Goal: Find specific page/section: Find specific page/section

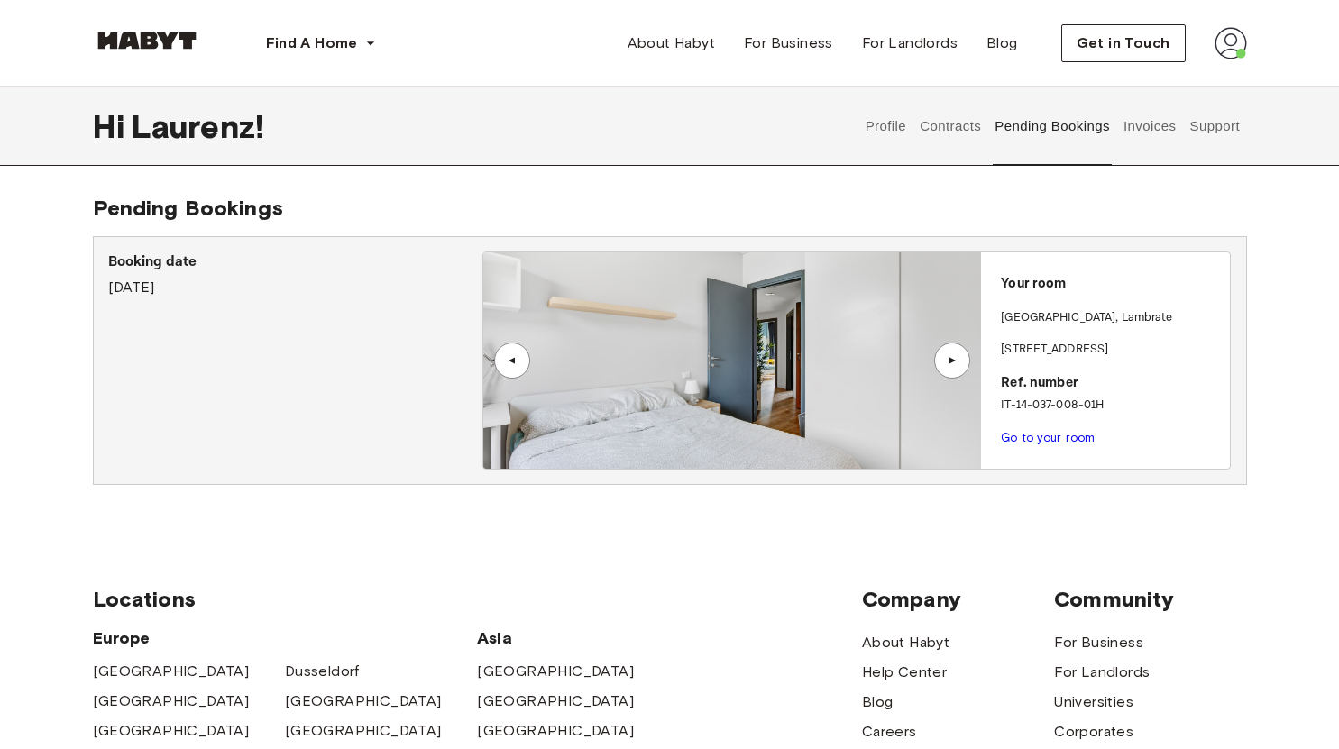
click at [949, 363] on div "▲" at bounding box center [952, 360] width 18 height 11
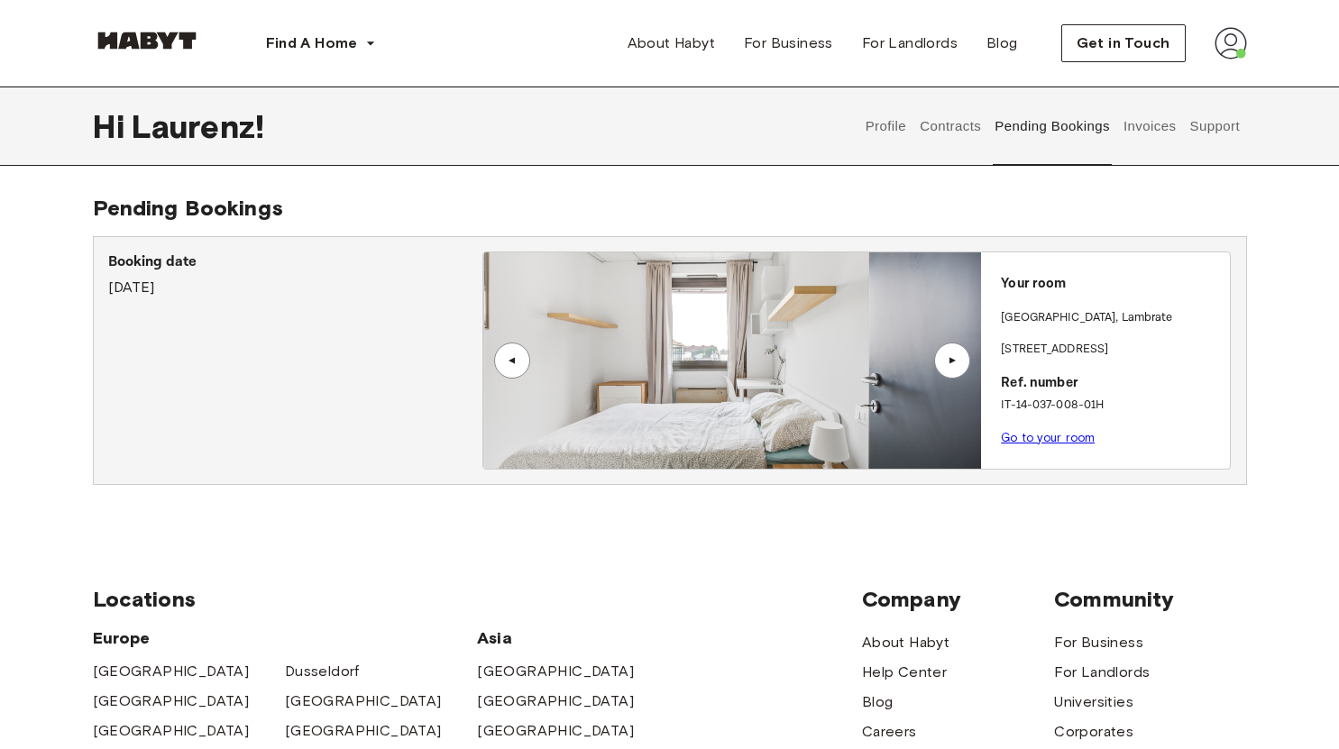
click at [949, 363] on div "▲" at bounding box center [952, 360] width 18 height 11
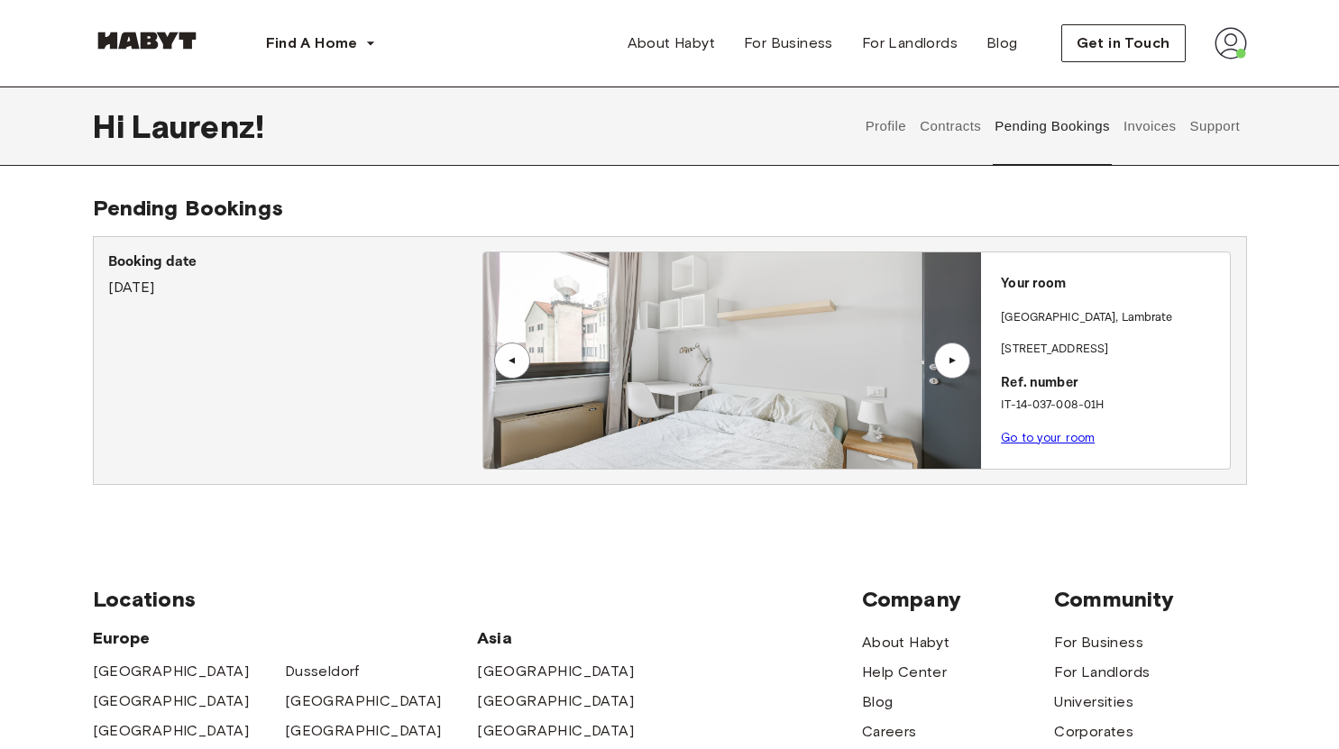
click at [949, 360] on div "▲" at bounding box center [952, 360] width 18 height 11
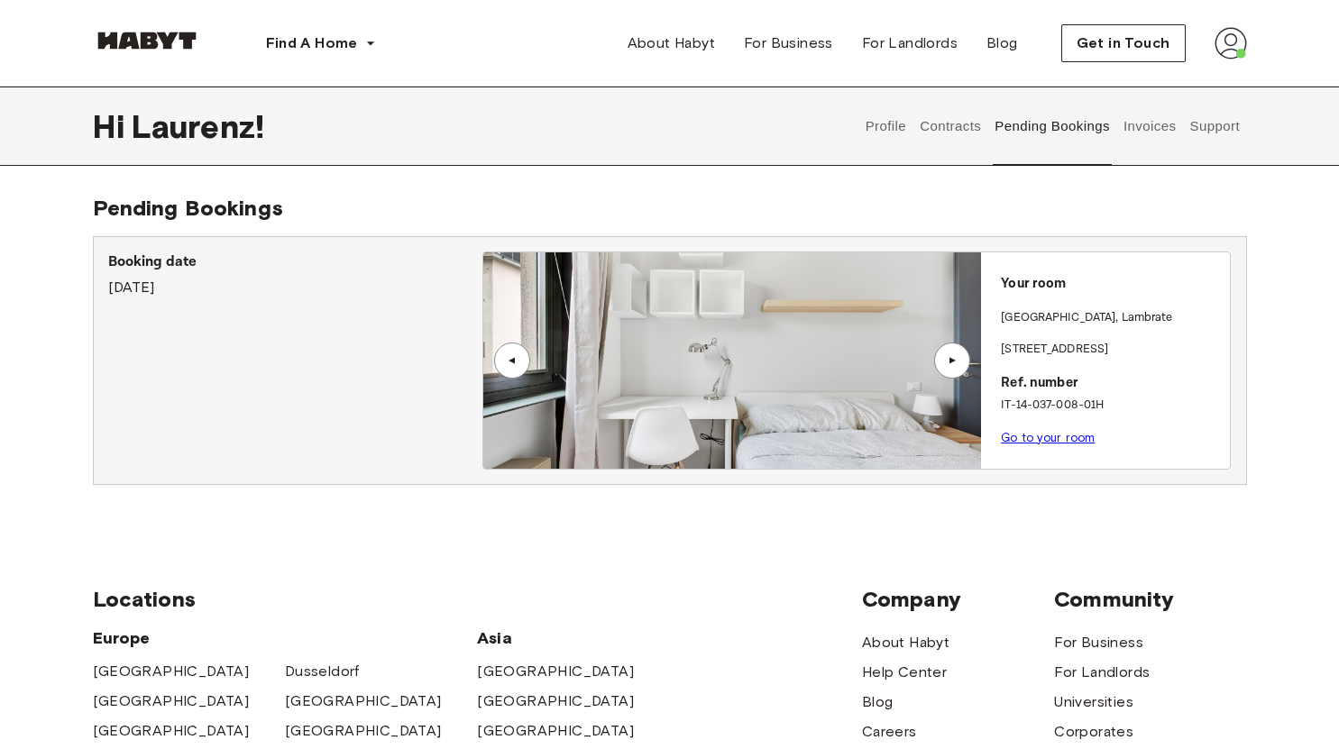
click at [949, 360] on div "▲" at bounding box center [952, 360] width 18 height 11
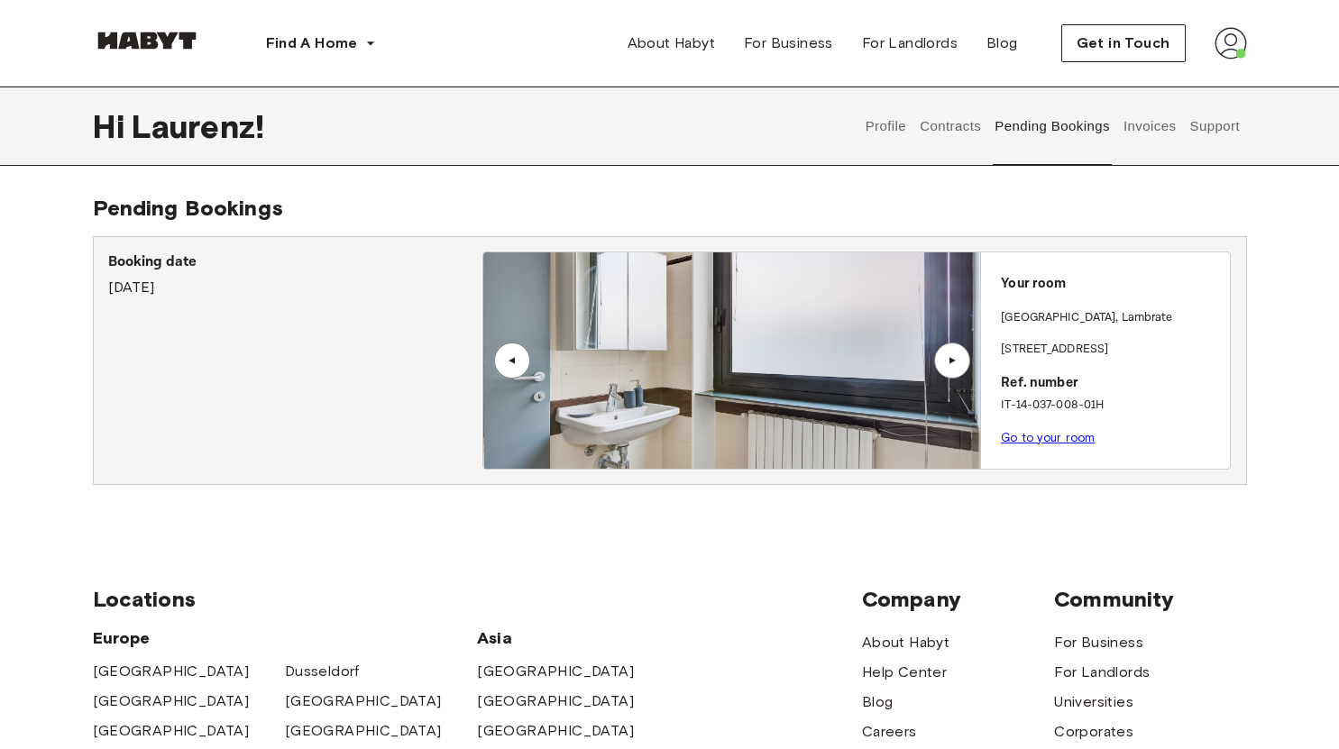
click at [1038, 438] on link "Go to your room" at bounding box center [1048, 438] width 94 height 14
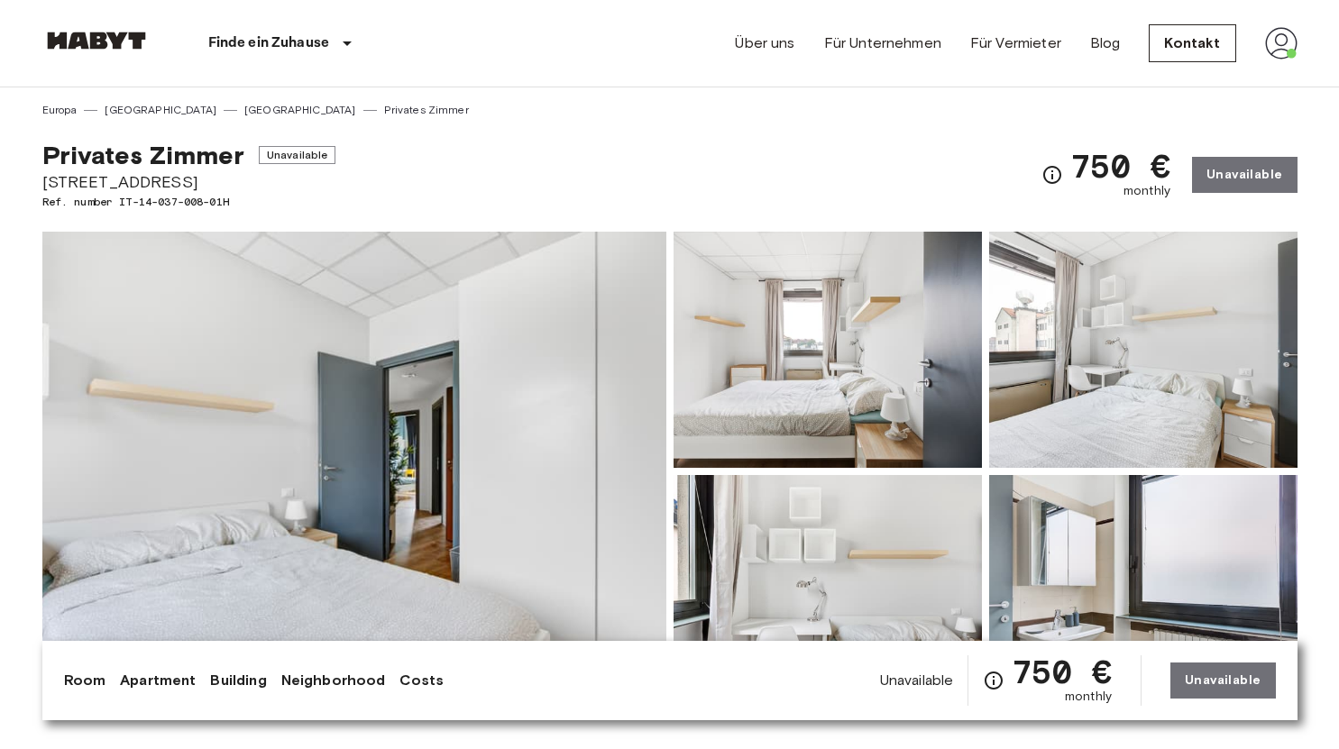
scroll to position [169, 0]
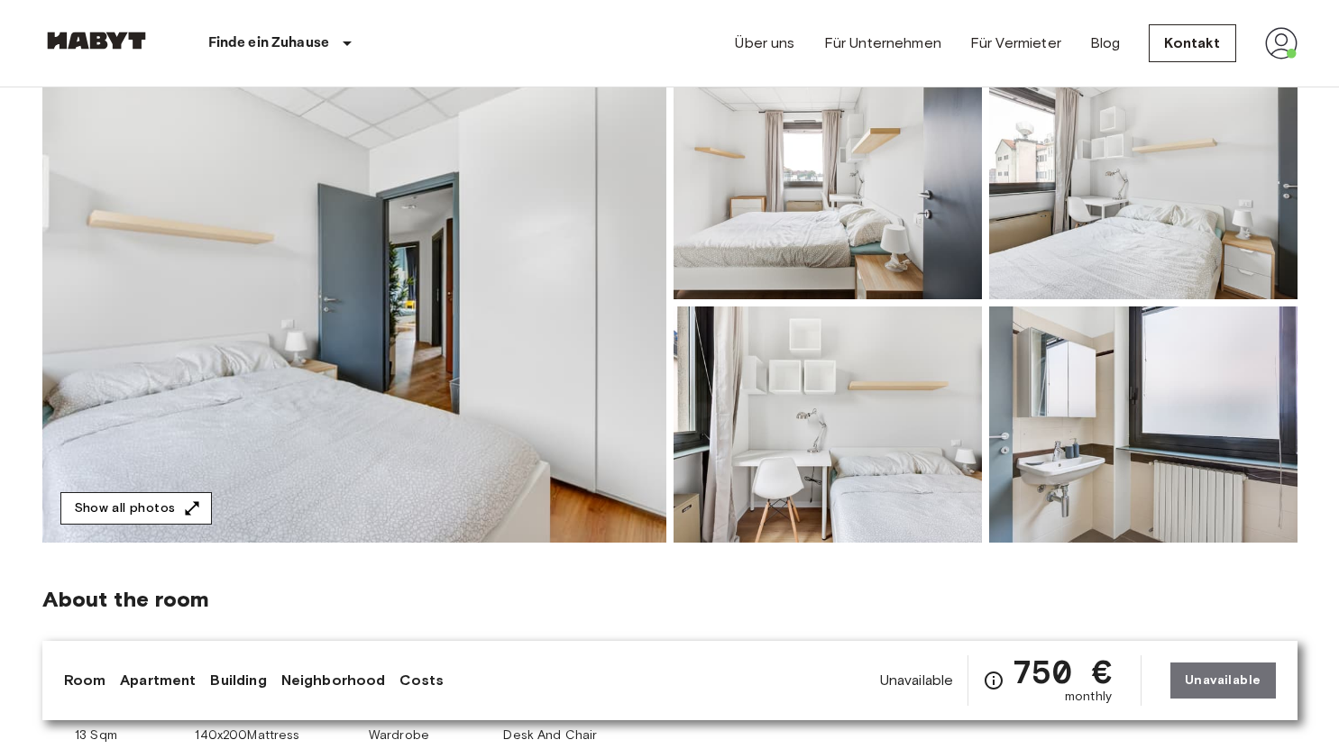
click at [170, 498] on button "Show all photos" at bounding box center [135, 508] width 151 height 33
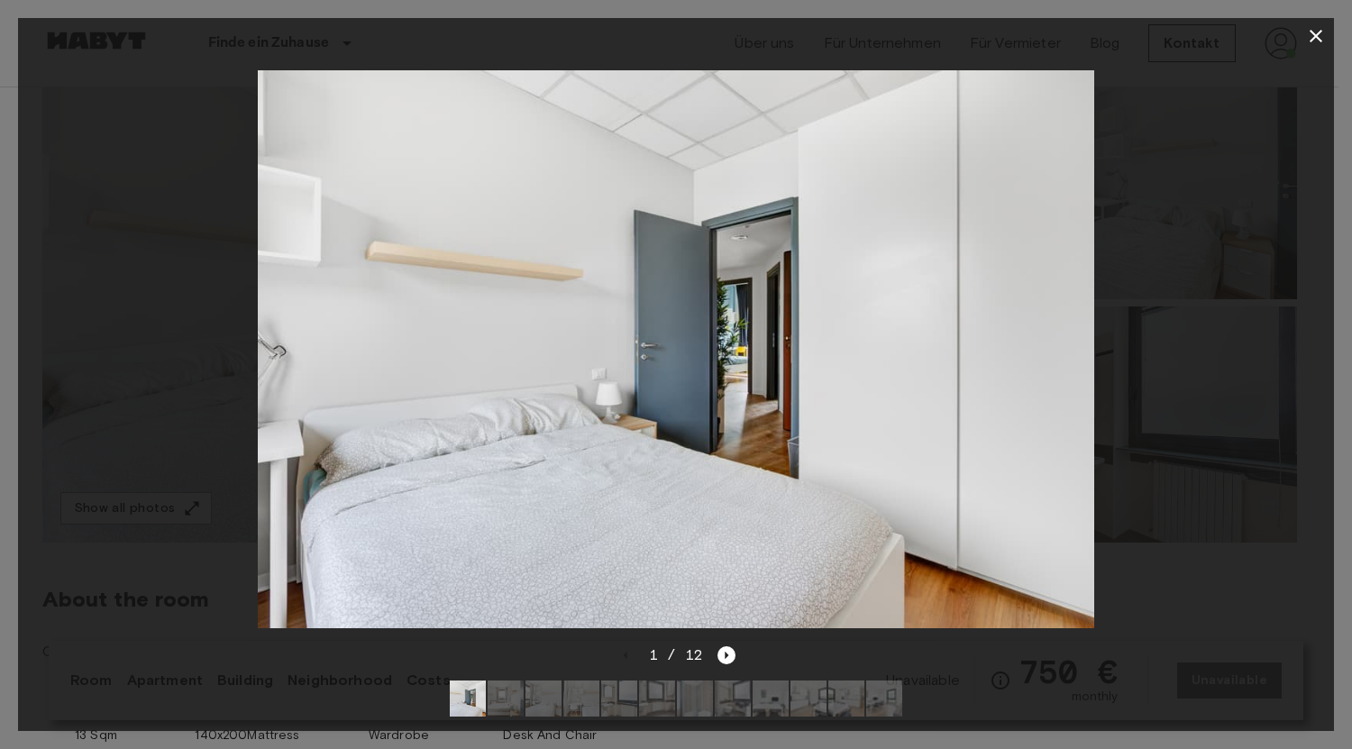
click at [731, 379] on img at bounding box center [676, 349] width 837 height 558
click at [1316, 33] on icon "button" at bounding box center [1316, 36] width 22 height 22
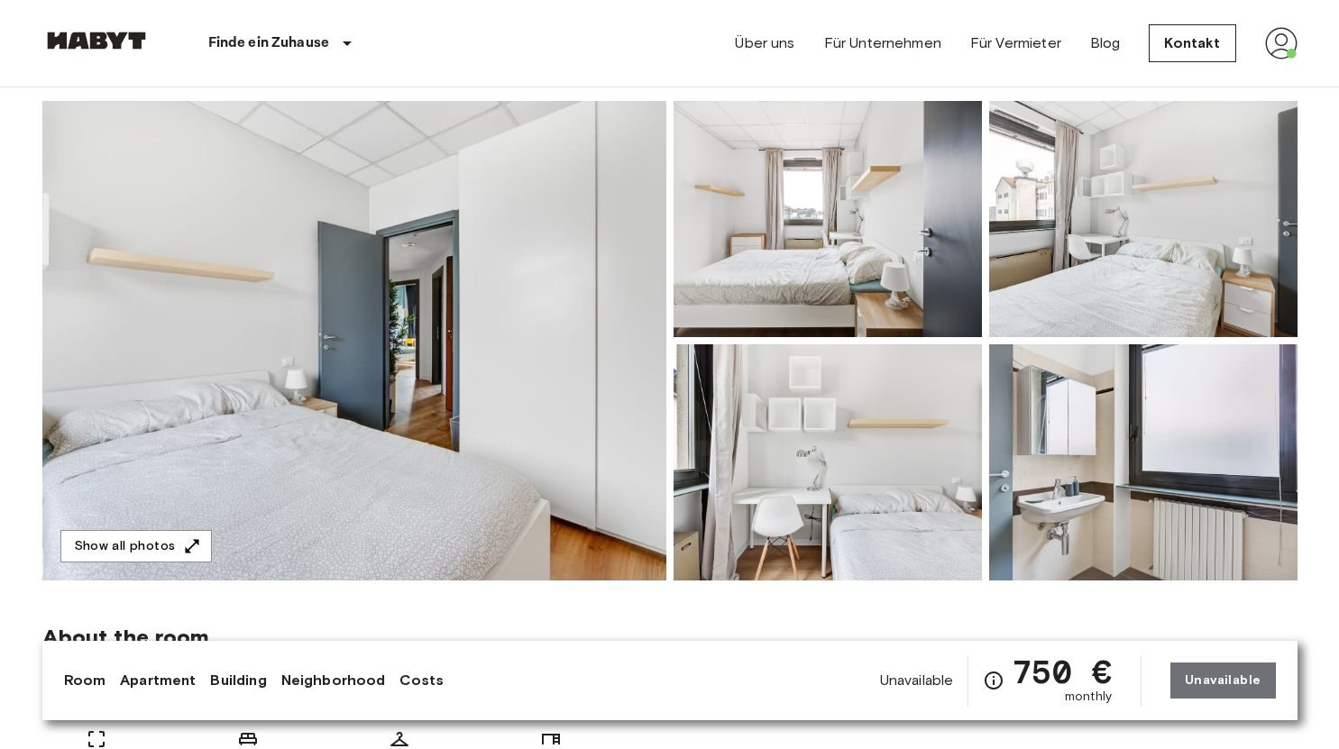
scroll to position [0, 0]
